Goal: Entertainment & Leisure: Consume media (video, audio)

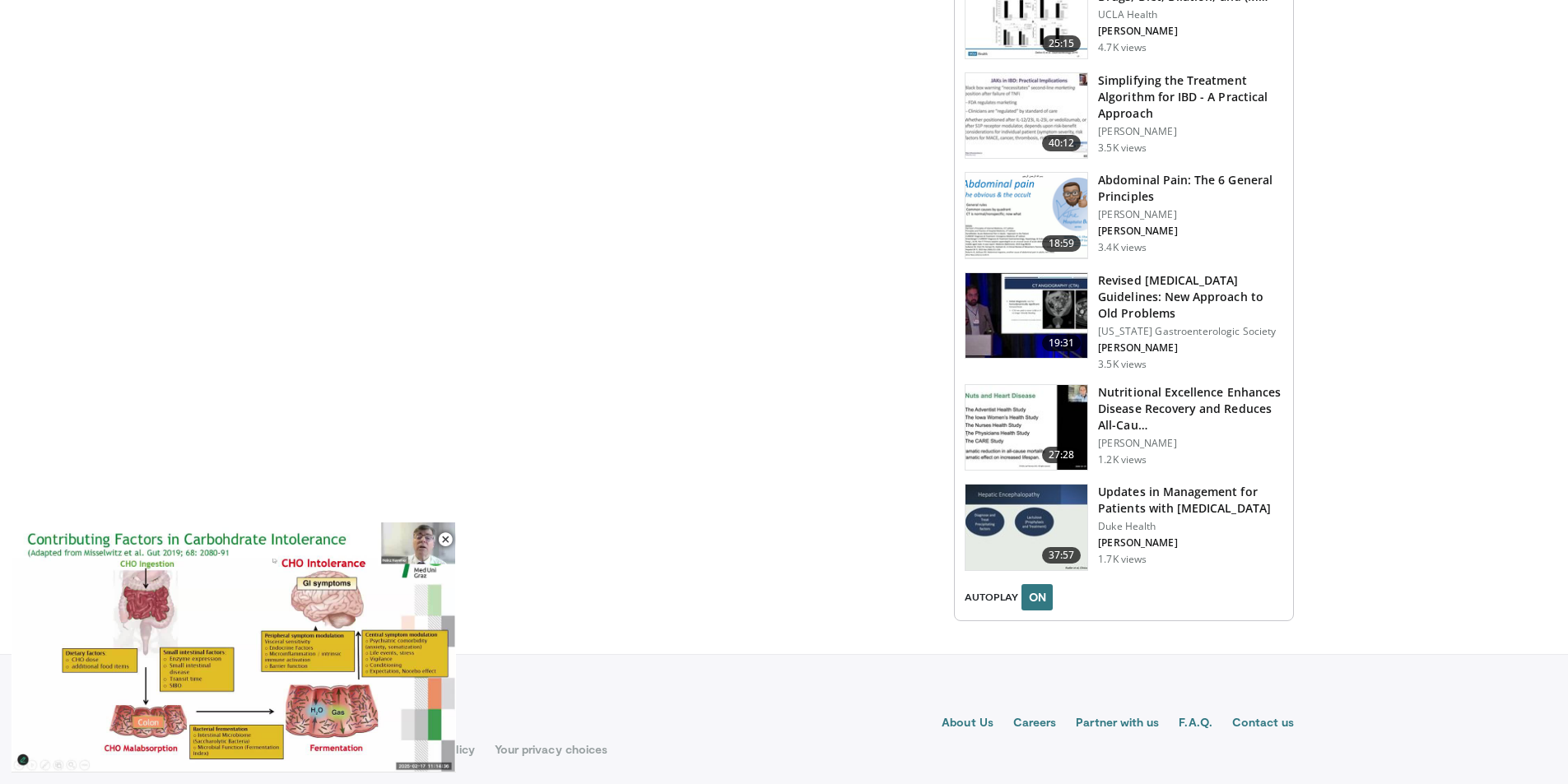
scroll to position [1891, 0]
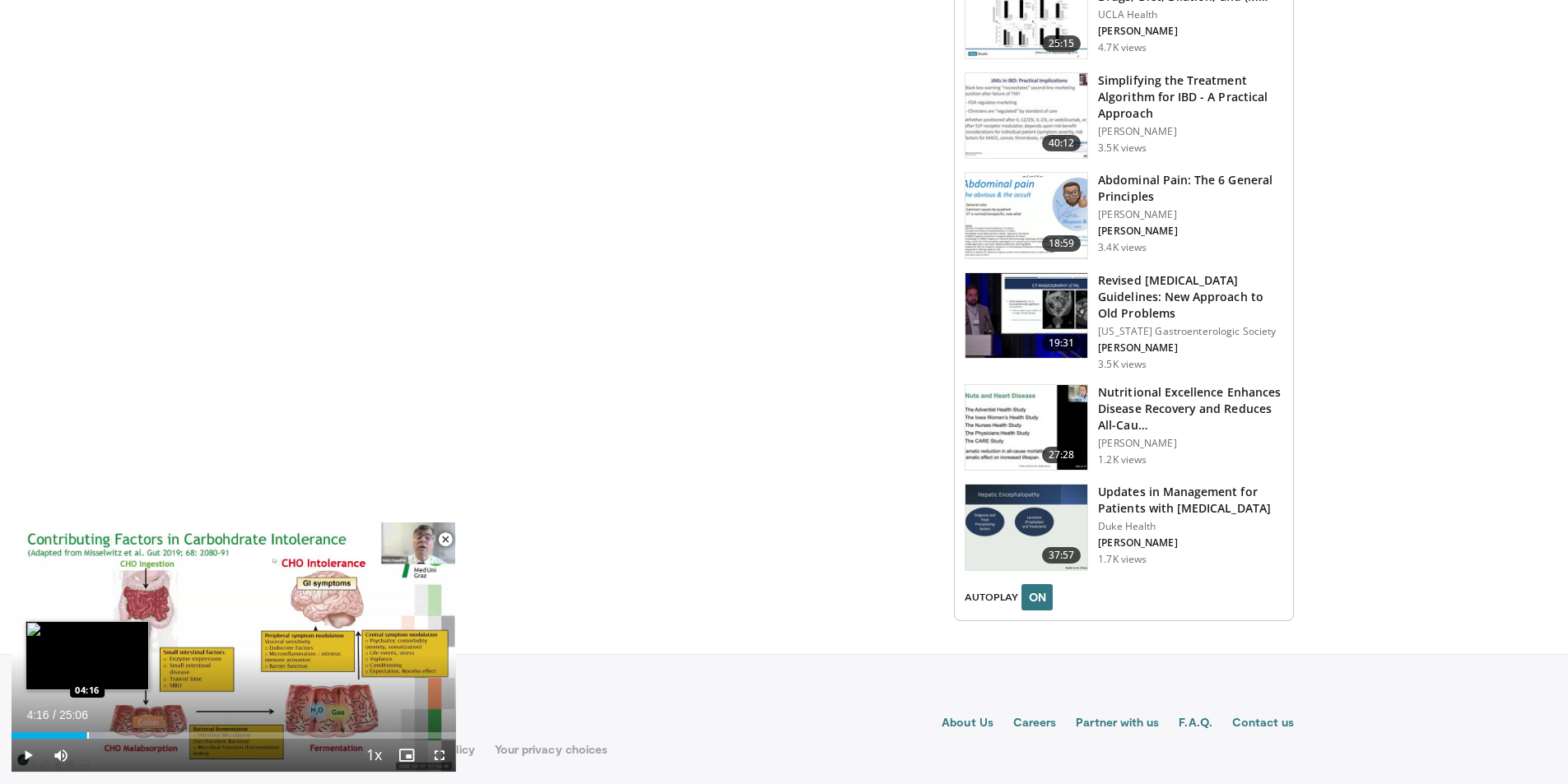
click at [87, 733] on div "Progress Bar" at bounding box center [88, 735] width 2 height 7
click at [82, 735] on div "Progress Bar" at bounding box center [83, 735] width 2 height 7
drag, startPoint x: 125, startPoint y: 737, endPoint x: 137, endPoint y: 734, distance: 12.4
click at [137, 734] on div "Progress Bar" at bounding box center [138, 735] width 2 height 7
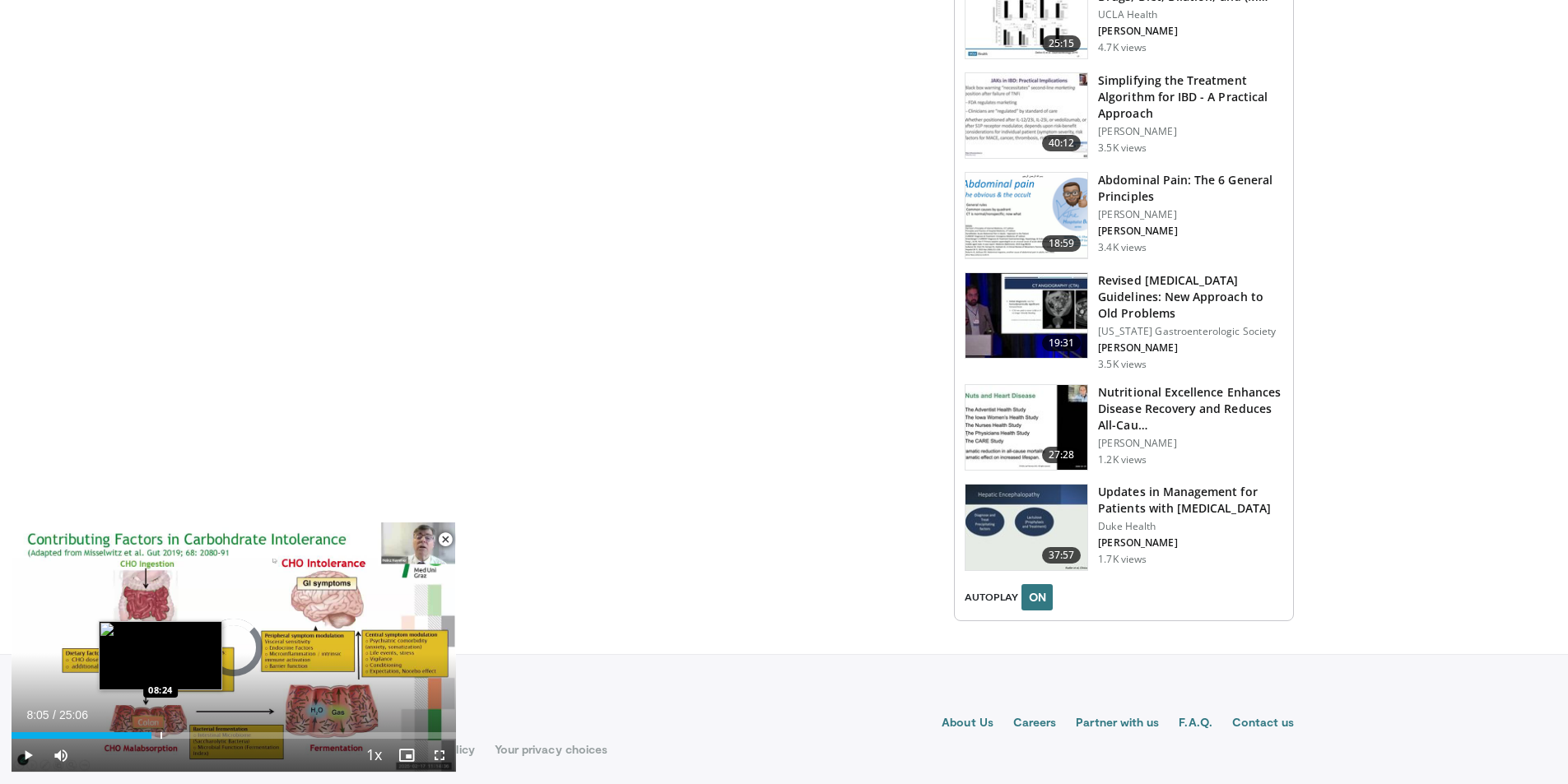
drag, startPoint x: 133, startPoint y: 737, endPoint x: 161, endPoint y: 733, distance: 28.3
click at [161, 733] on div "Progress Bar" at bounding box center [162, 735] width 2 height 7
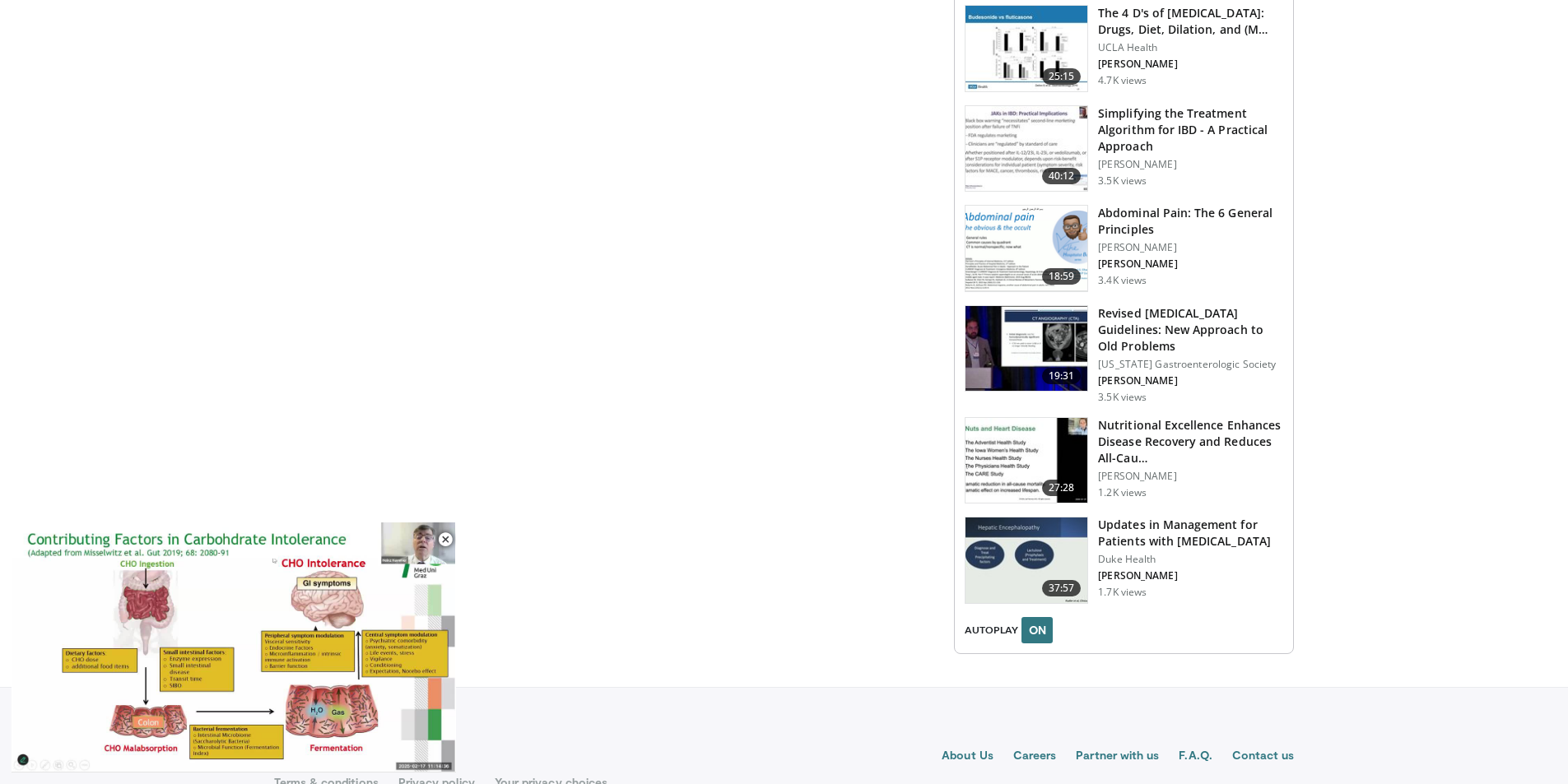
scroll to position [1809, 0]
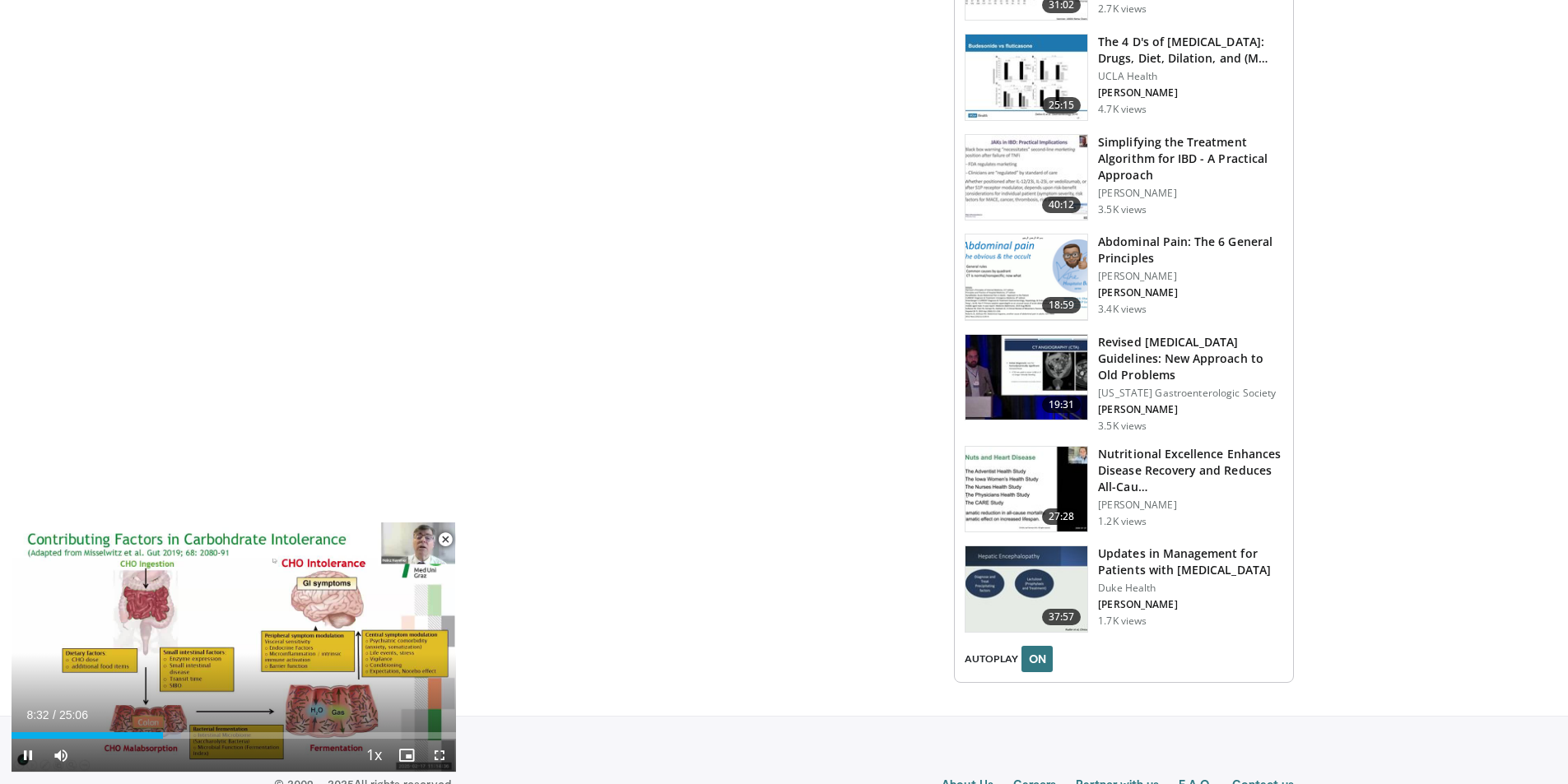
click at [441, 539] on span "Video Player" at bounding box center [445, 539] width 33 height 33
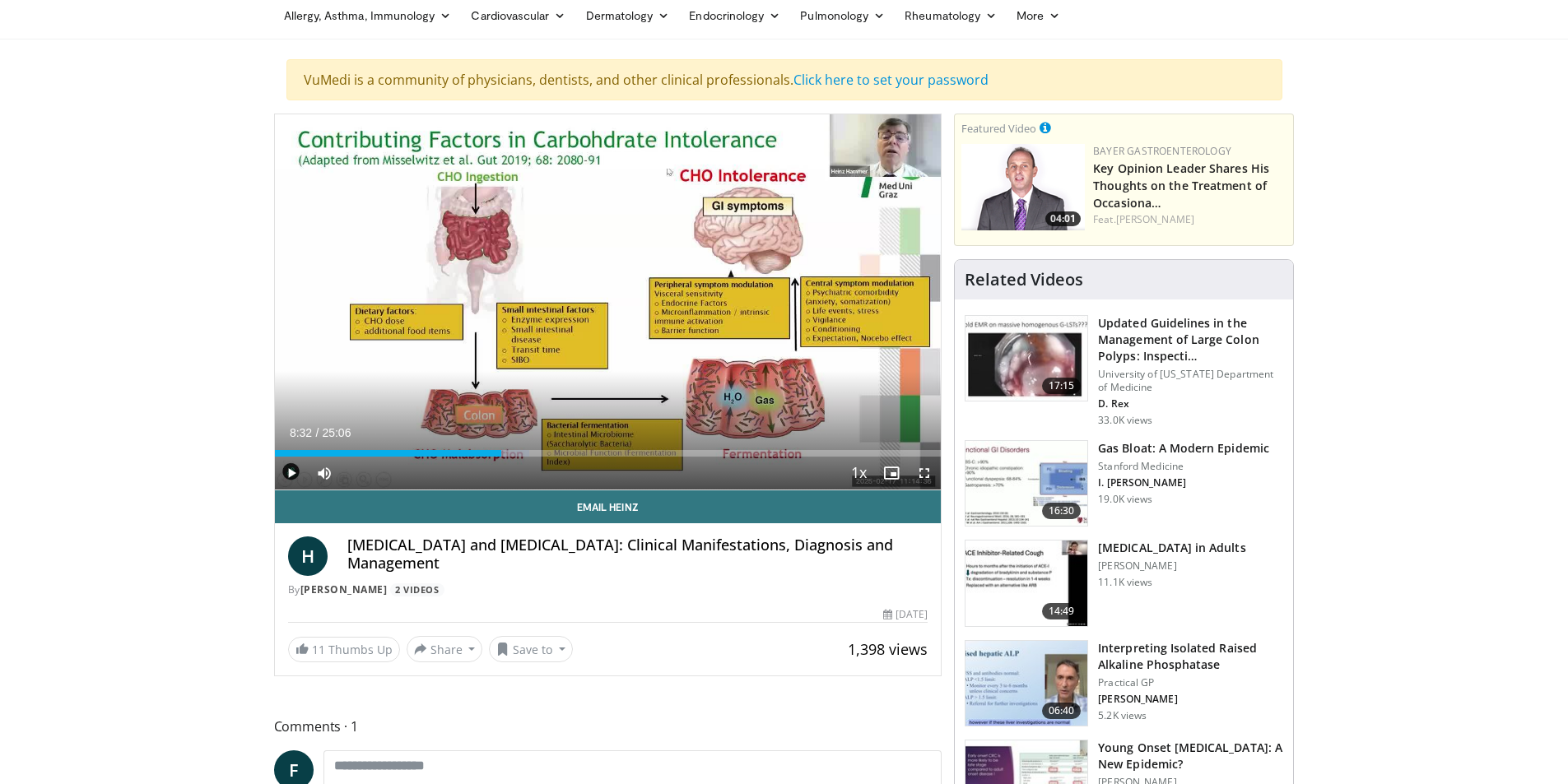
scroll to position [0, 0]
